Goal: Information Seeking & Learning: Find specific fact

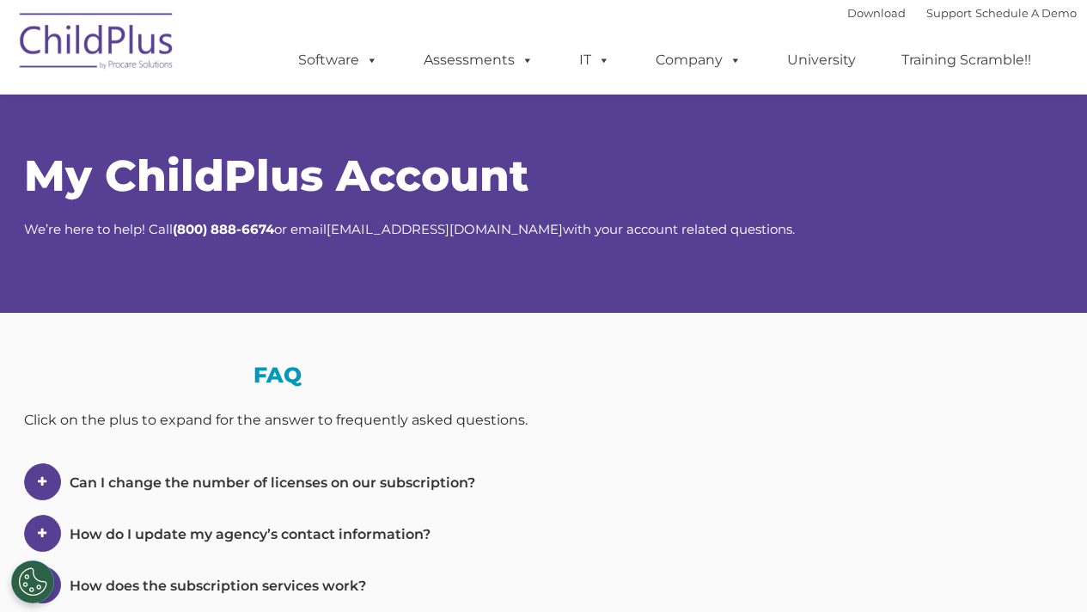
scroll to position [525, 0]
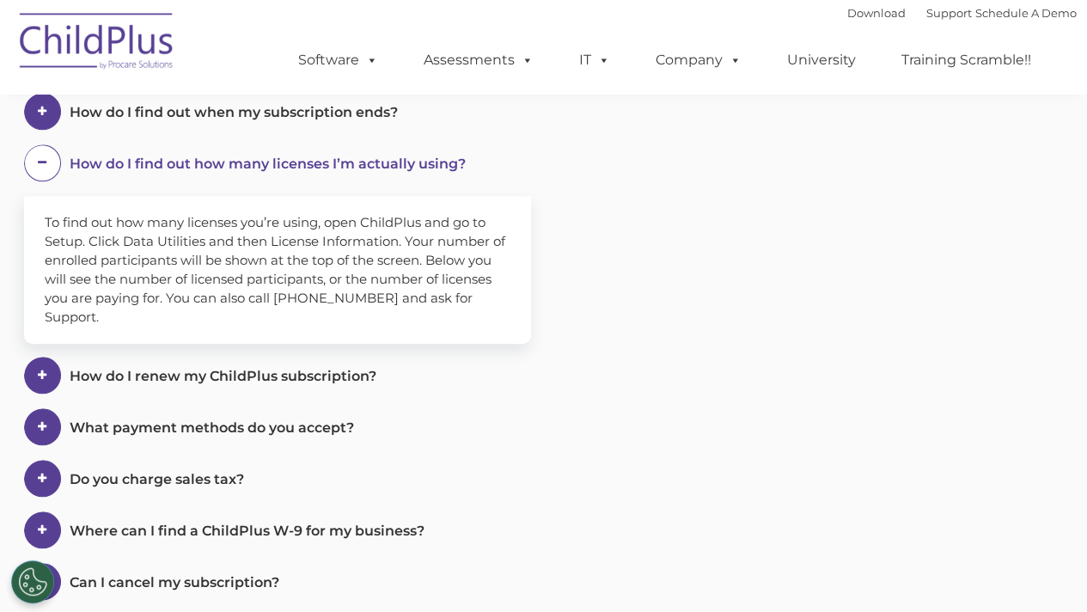
select select "MEDIUM"
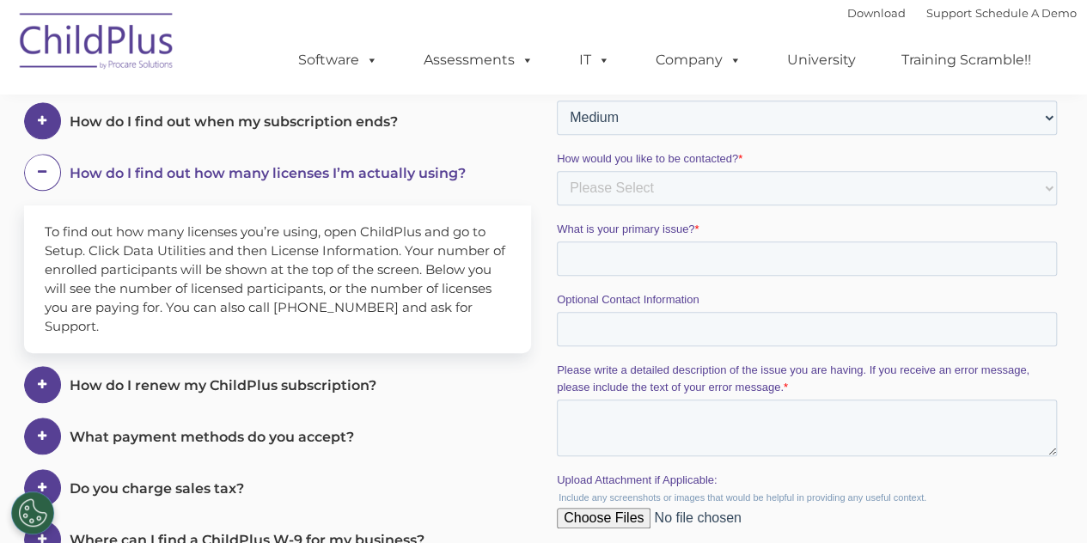
scroll to position [515, 0]
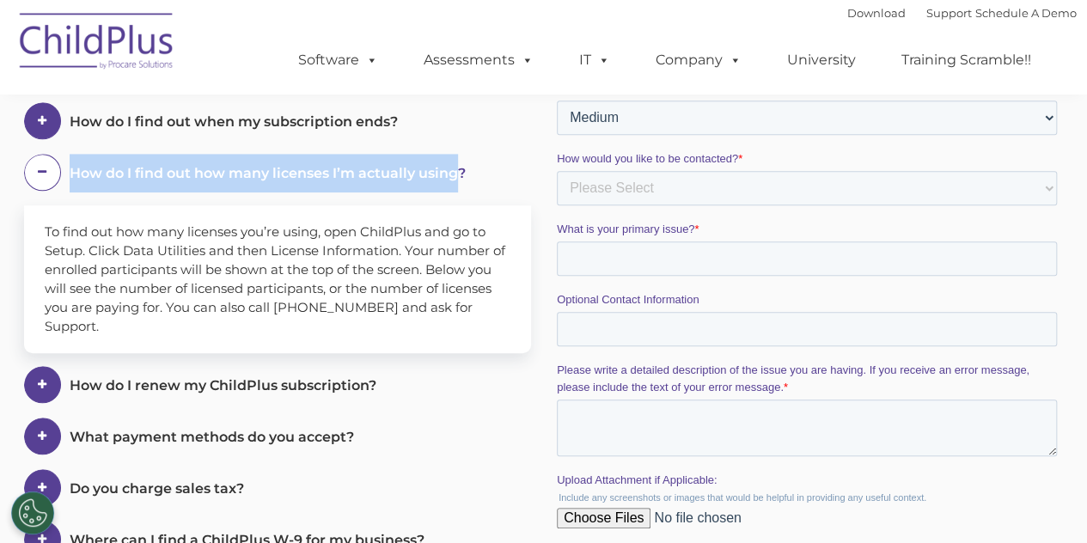
drag, startPoint x: 68, startPoint y: 166, endPoint x: 454, endPoint y: 191, distance: 386.5
click at [454, 191] on em "How do I find out how many licenses I’m actually using?" at bounding box center [288, 173] width 436 height 39
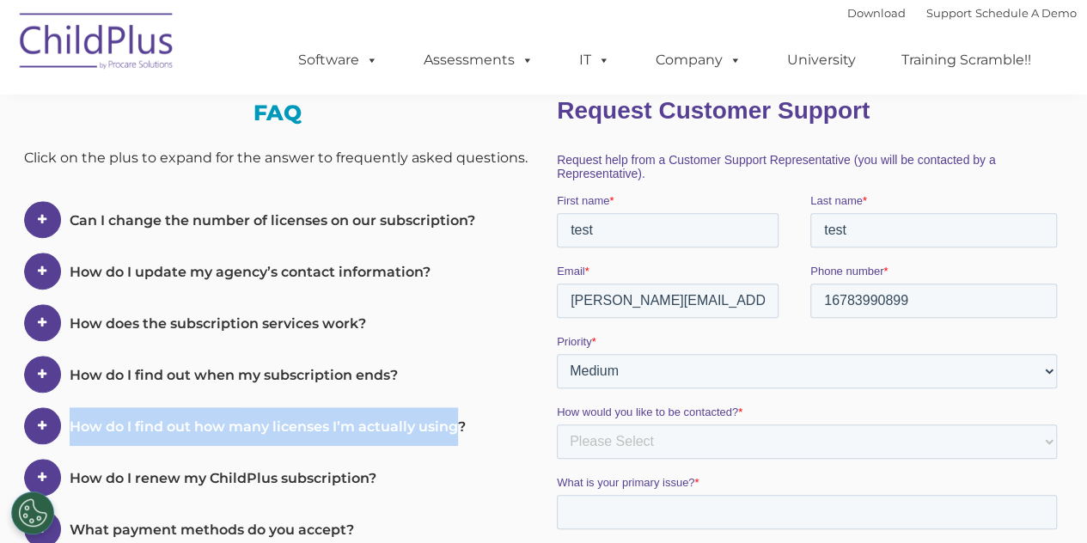
scroll to position [260, 0]
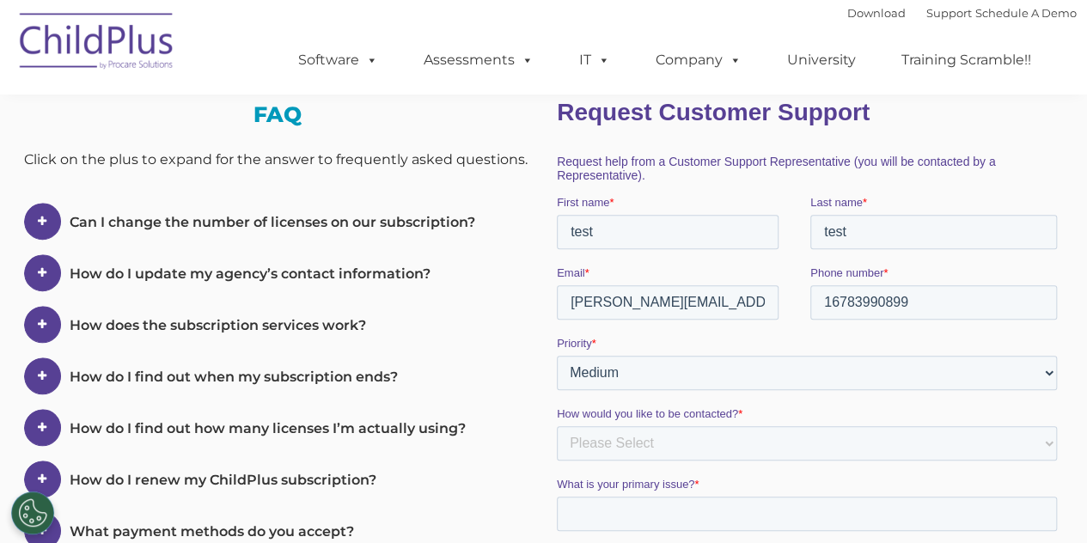
click at [29, 240] on span at bounding box center [42, 221] width 37 height 37
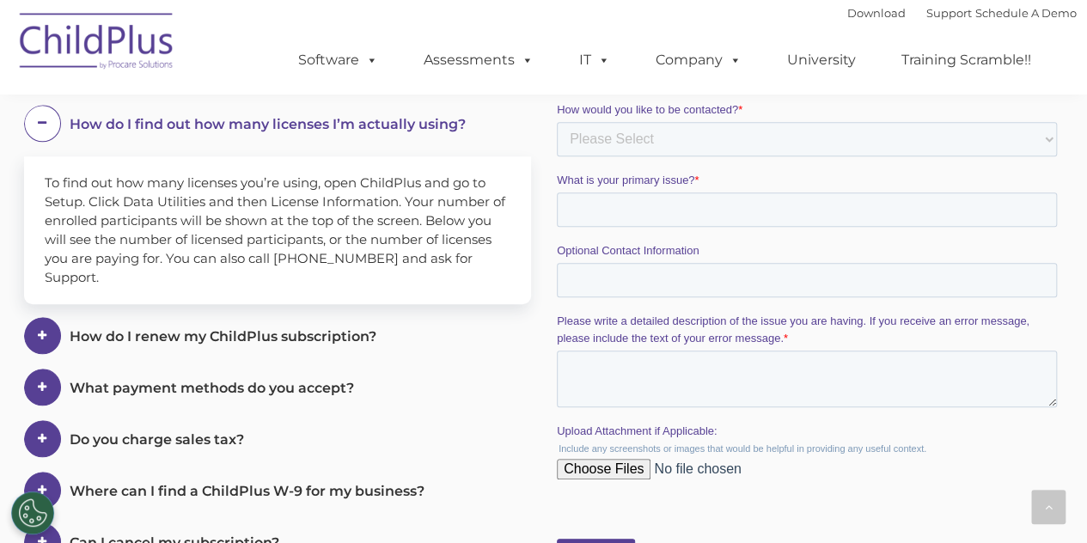
scroll to position [564, 0]
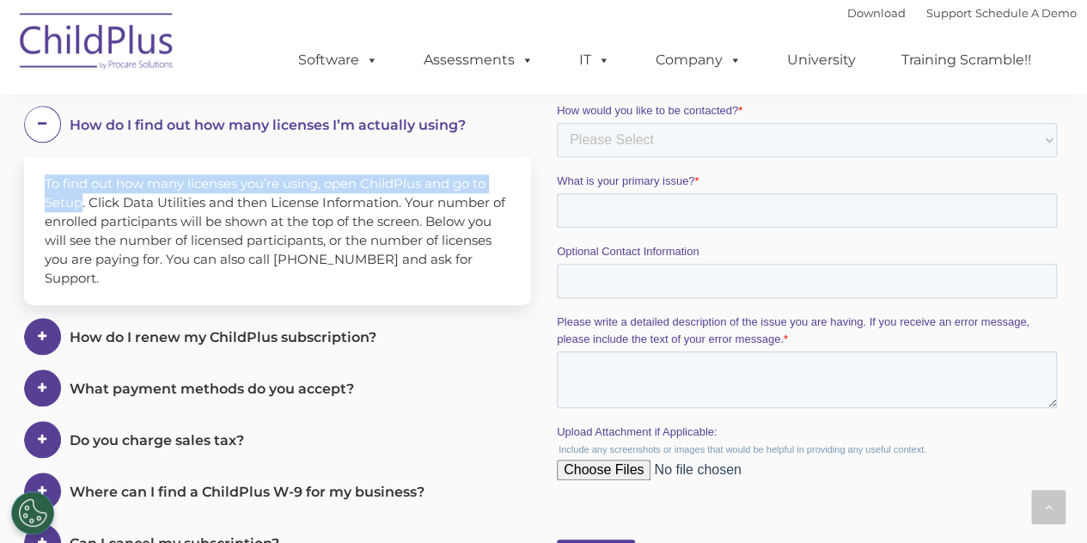
drag, startPoint x: 45, startPoint y: 179, endPoint x: 82, endPoint y: 198, distance: 41.5
click at [82, 198] on span "To find out how many licenses you’re using, open ChildPlus and go to Setup. Cli…" at bounding box center [275, 230] width 460 height 111
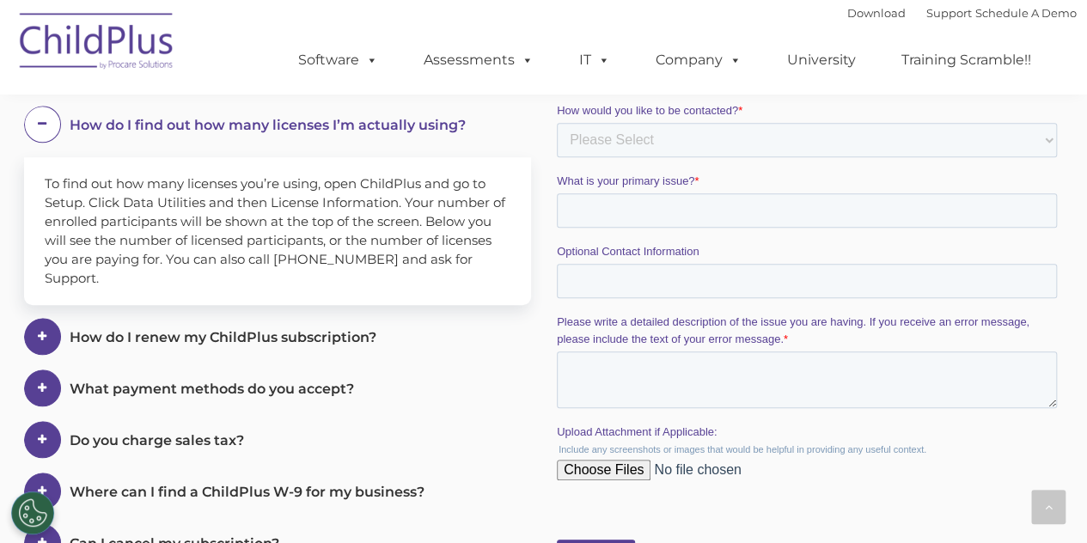
click at [164, 211] on div "To find out how many licenses you’re using, open ChildPlus and go to Setup. Cli…" at bounding box center [277, 231] width 507 height 148
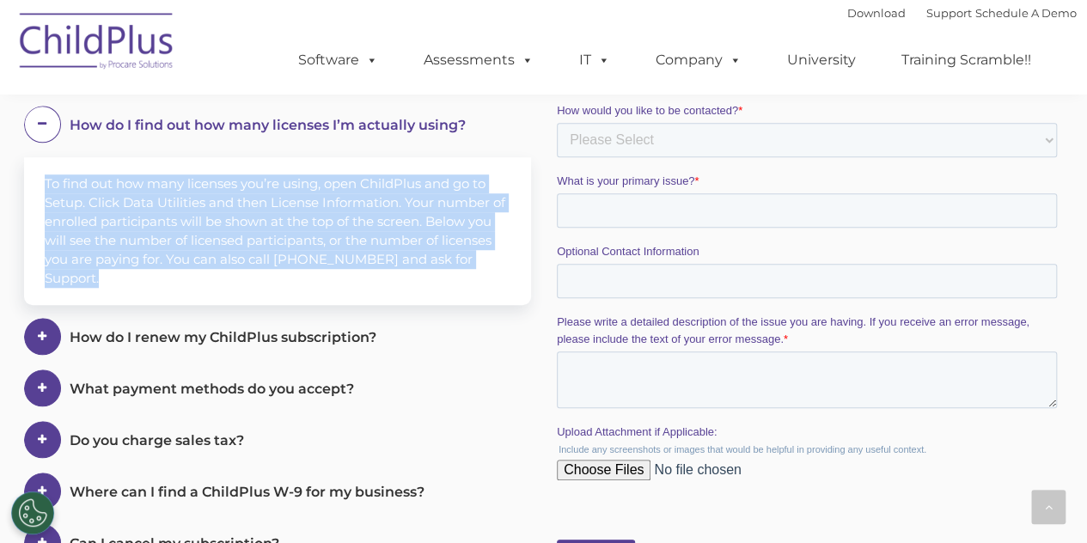
drag, startPoint x: 44, startPoint y: 178, endPoint x: 520, endPoint y: 270, distance: 484.7
click at [520, 270] on div "To find out how many licenses you’re using, open ChildPlus and go to Setup. Cli…" at bounding box center [277, 231] width 507 height 148
copy span "To find out how many licenses you’re using, open ChildPlus and go to Setup. Cli…"
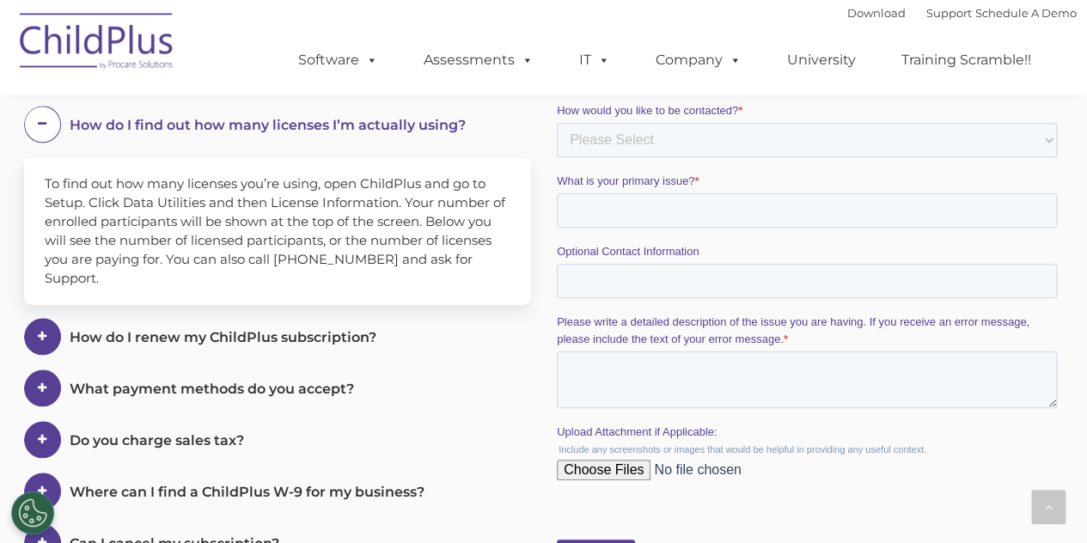
click at [46, 296] on div "Can I change the number of licenses on our subscription? Yes, you can change th…" at bounding box center [277, 256] width 507 height 715
